Goal: Task Accomplishment & Management: Complete application form

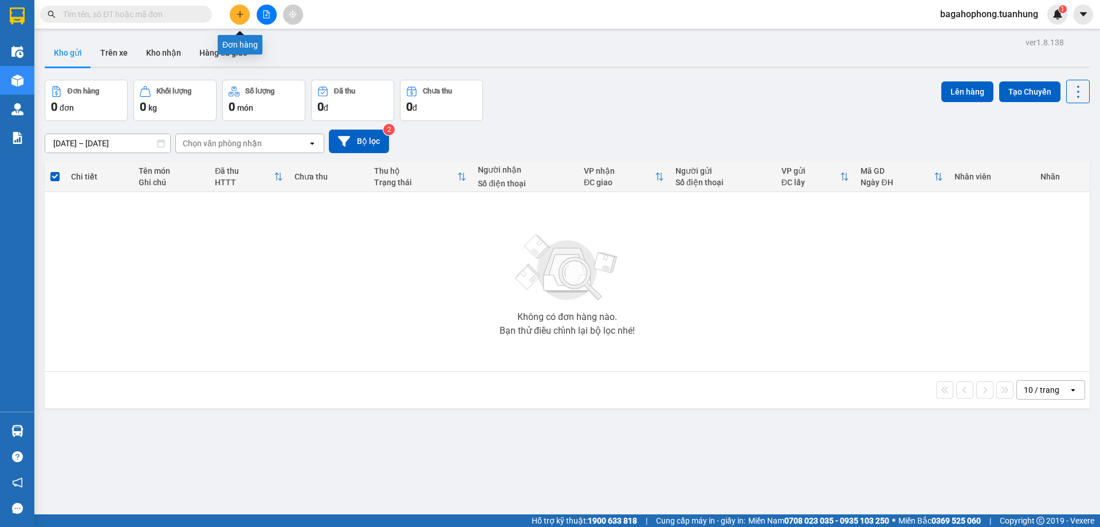
click at [240, 12] on icon "plus" at bounding box center [240, 14] width 8 height 8
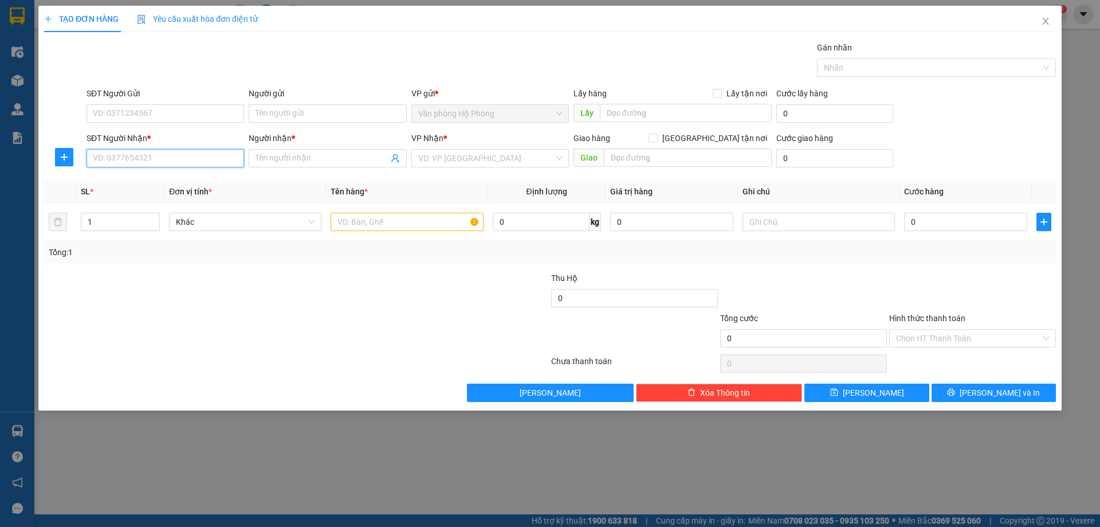
click at [169, 158] on input "SĐT Người Nhận *" at bounding box center [166, 158] width 158 height 18
type input "0979088654"
click at [306, 159] on input "Người nhận *" at bounding box center [322, 158] width 132 height 13
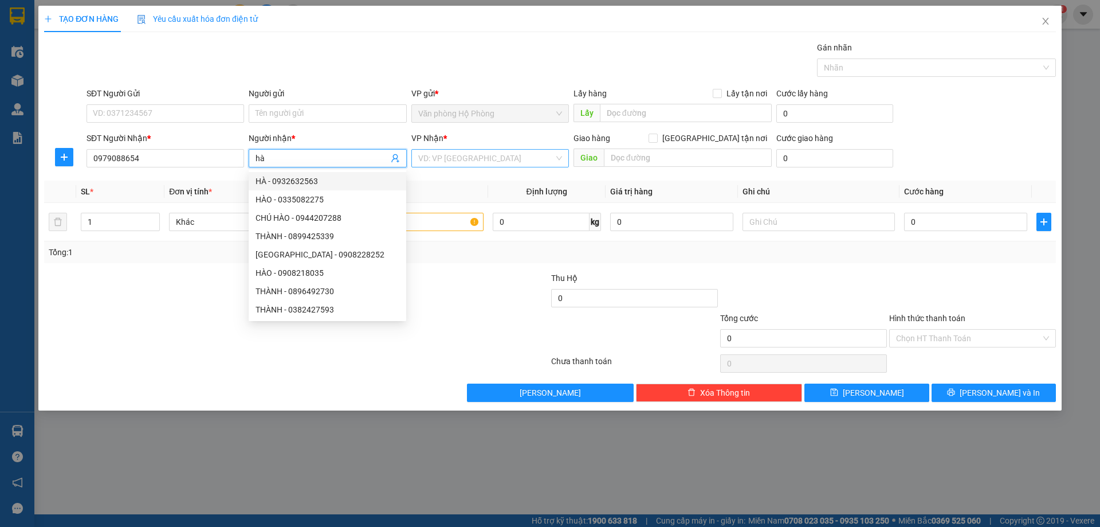
type input "hà"
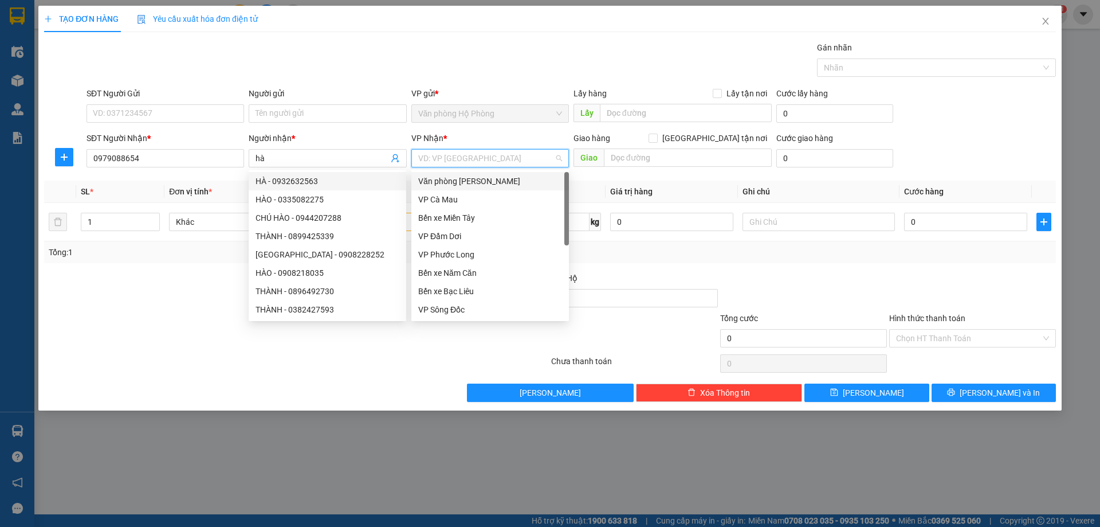
click at [500, 155] on input "search" at bounding box center [486, 158] width 136 height 17
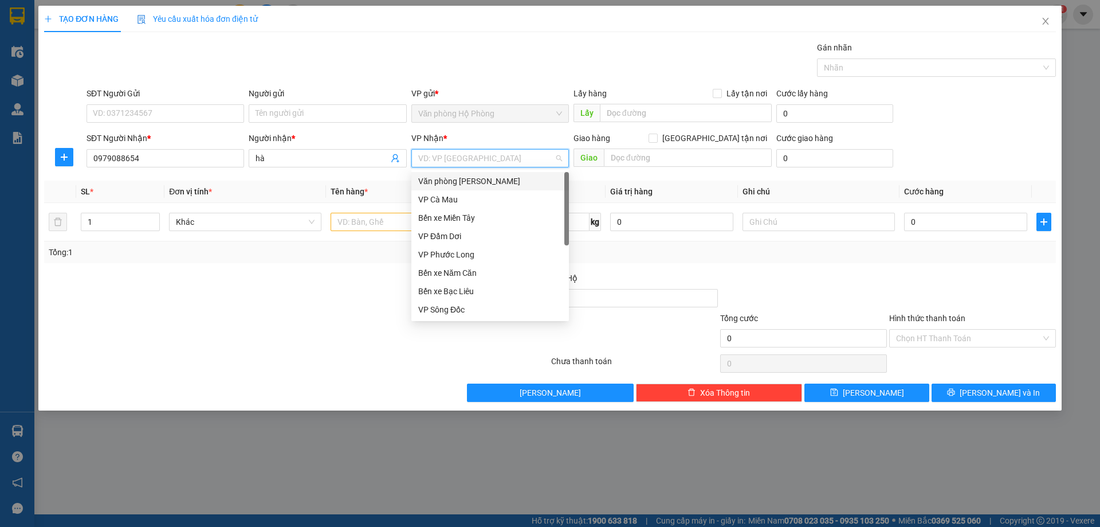
click at [512, 177] on div "Văn phòng [PERSON_NAME]" at bounding box center [490, 181] width 144 height 13
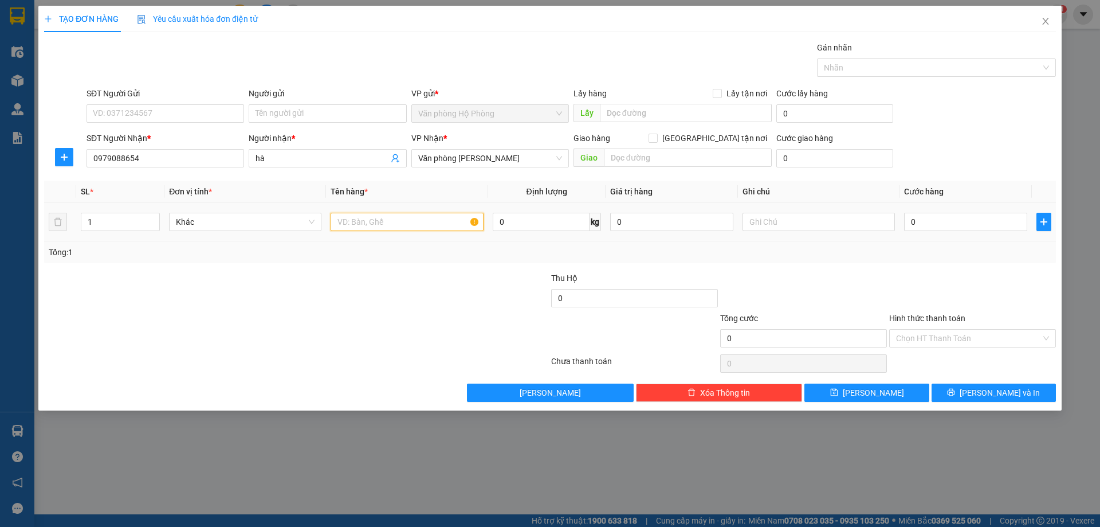
click at [335, 222] on input "text" at bounding box center [407, 222] width 152 height 18
type input "1 thùng"
click at [907, 222] on input "0" at bounding box center [965, 222] width 123 height 18
type input "4"
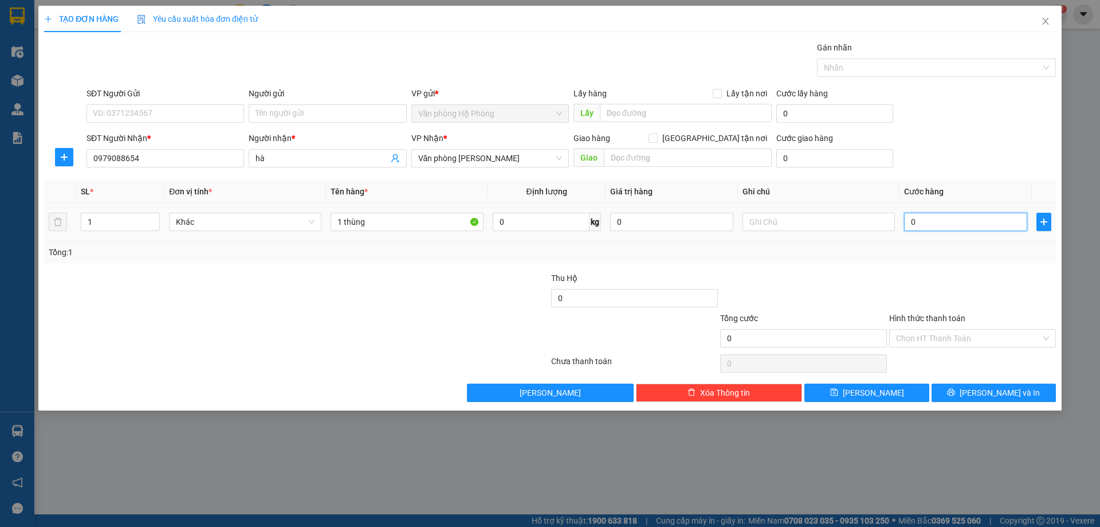
type input "4"
type input "40"
type input "400"
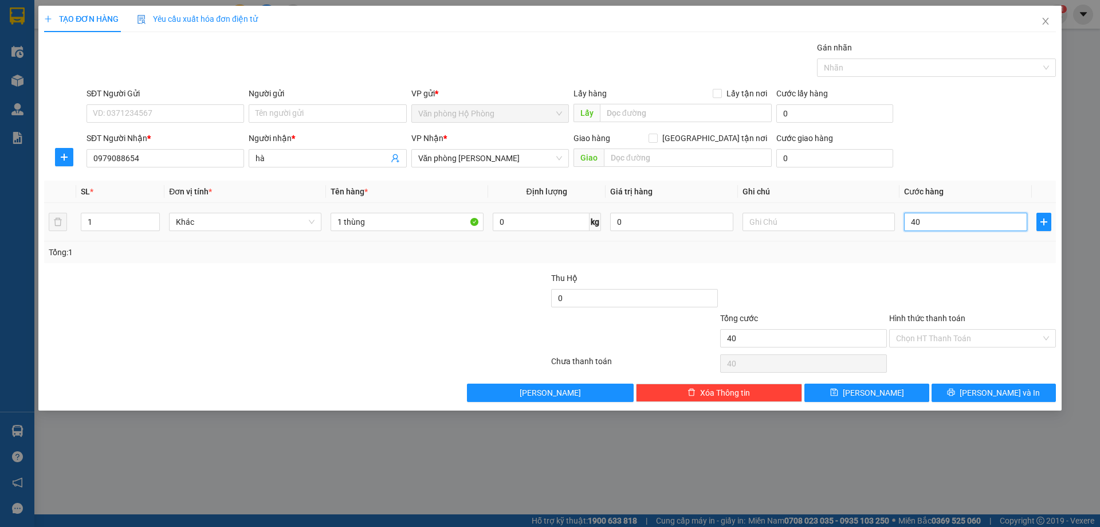
type input "400"
type input "4.000"
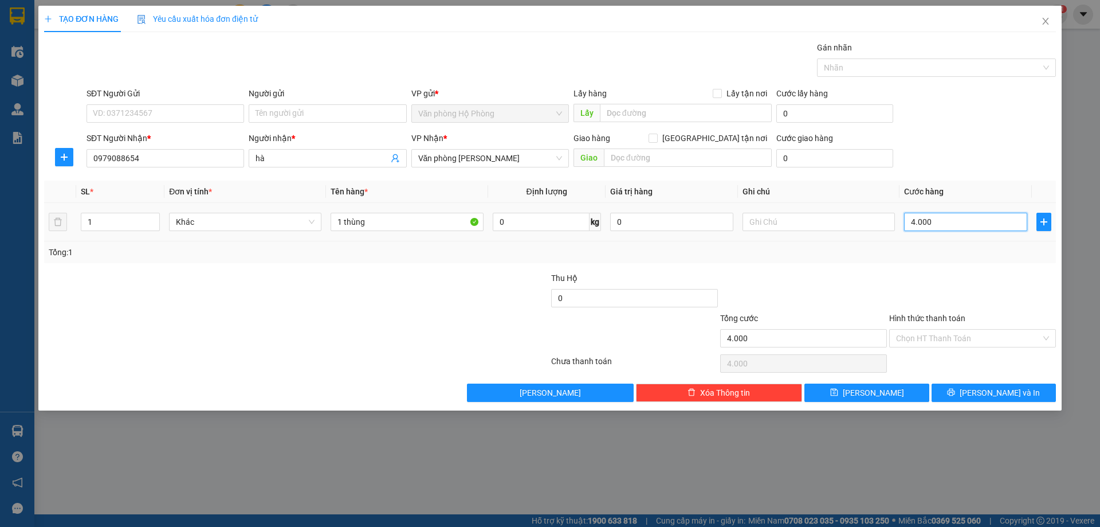
type input "40.000"
click at [992, 331] on input "Hình thức thanh toán" at bounding box center [968, 338] width 145 height 17
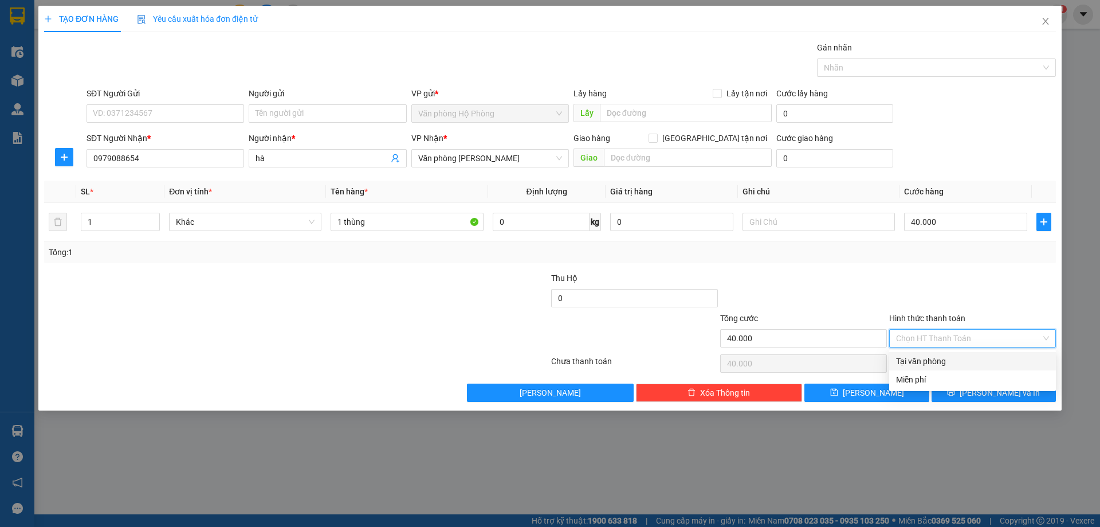
click at [974, 358] on div "Tại văn phòng" at bounding box center [972, 361] width 153 height 13
type input "0"
click at [991, 387] on span "[PERSON_NAME] và In" at bounding box center [1000, 392] width 80 height 13
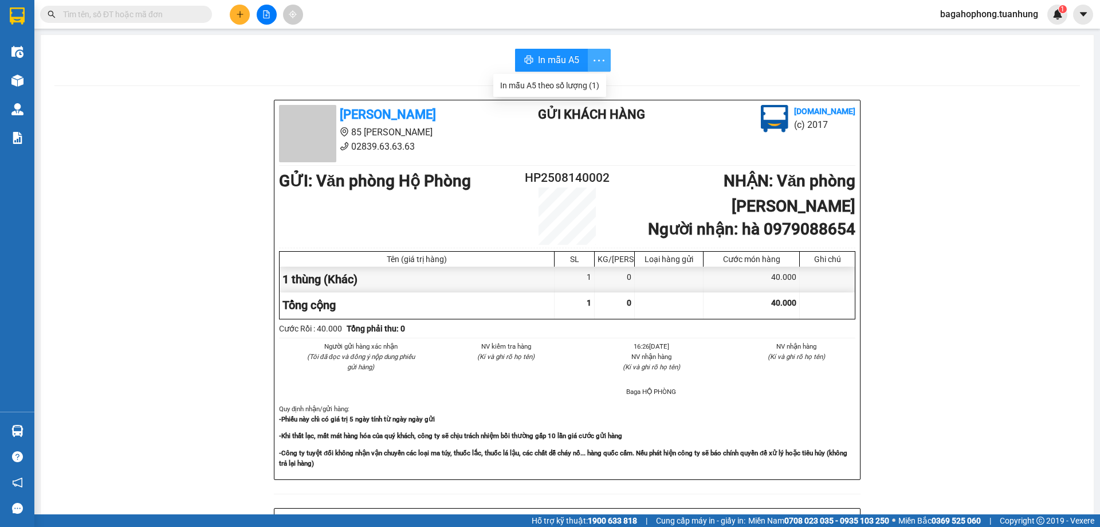
click at [591, 52] on button "button" at bounding box center [599, 60] width 23 height 23
click at [547, 52] on button "In mẫu A5" at bounding box center [551, 60] width 73 height 23
